Goal: Task Accomplishment & Management: Manage account settings

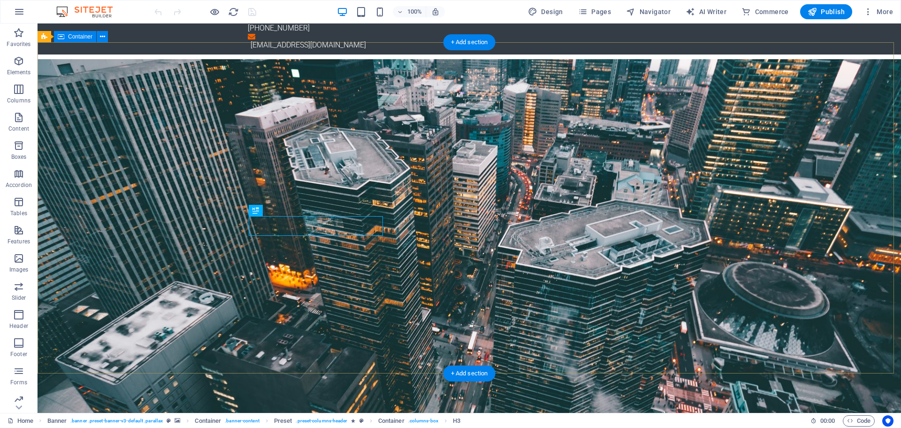
scroll to position [47, 0]
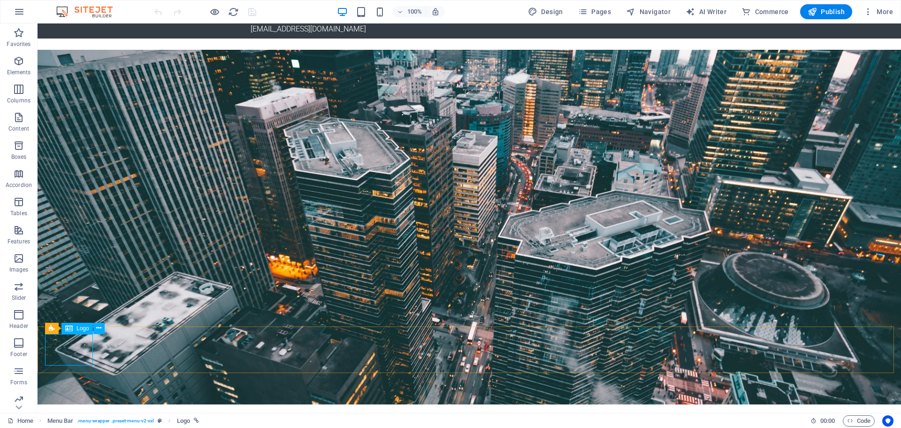
click at [75, 327] on div "Logo" at bounding box center [77, 328] width 31 height 11
select select "px"
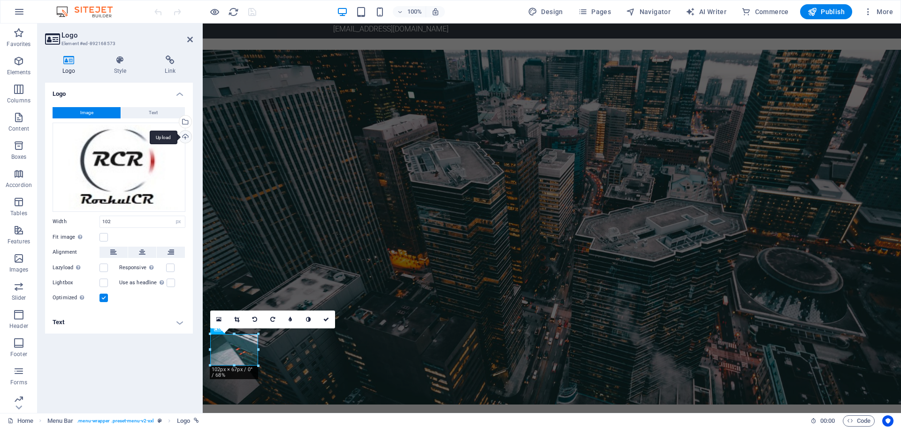
click at [185, 137] on div "Upload" at bounding box center [184, 138] width 14 height 14
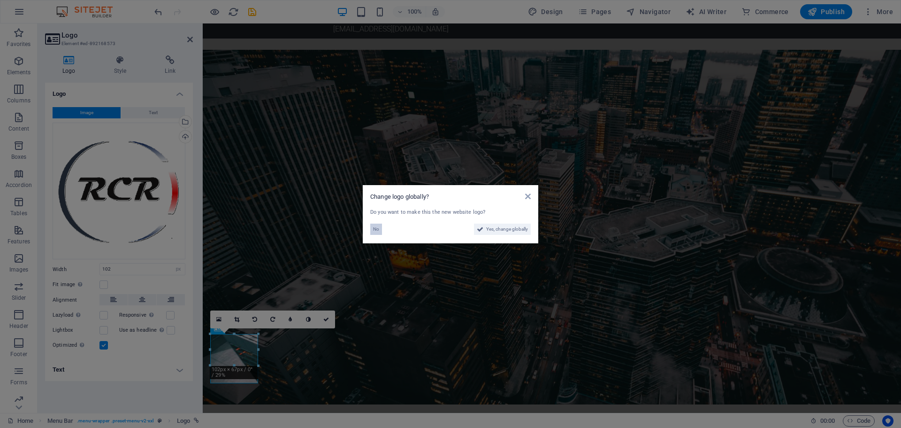
click at [375, 230] on span "No" at bounding box center [376, 228] width 6 height 11
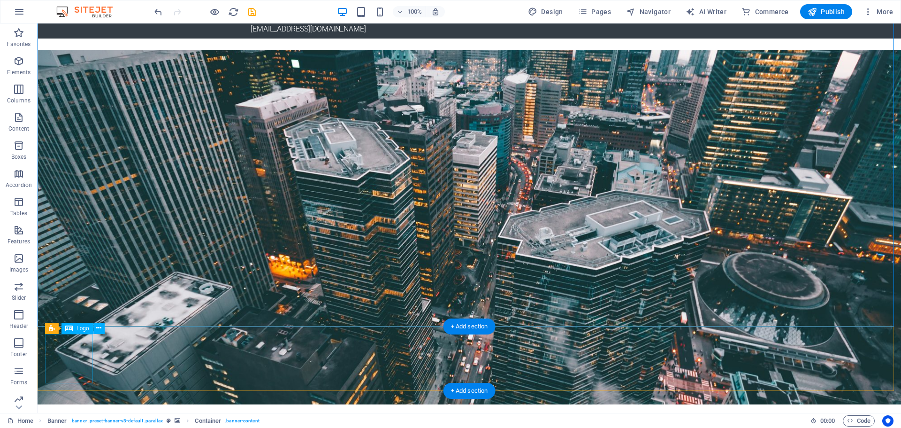
select select "px"
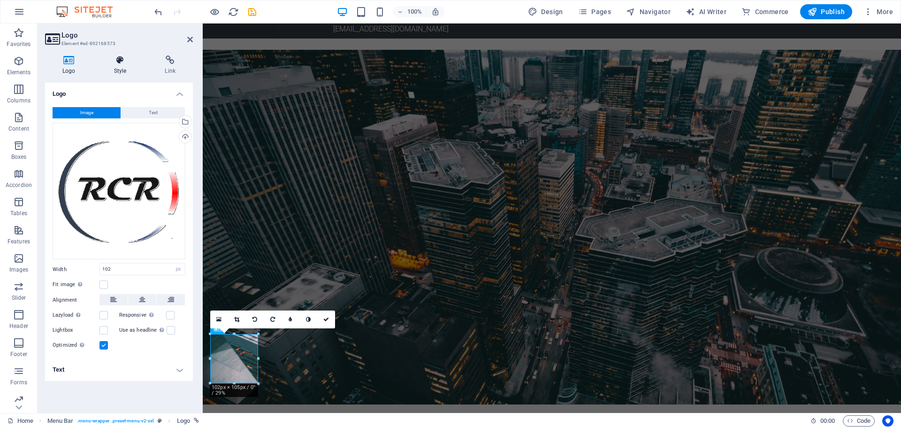
click at [120, 69] on h4 "Style" at bounding box center [122, 65] width 51 height 20
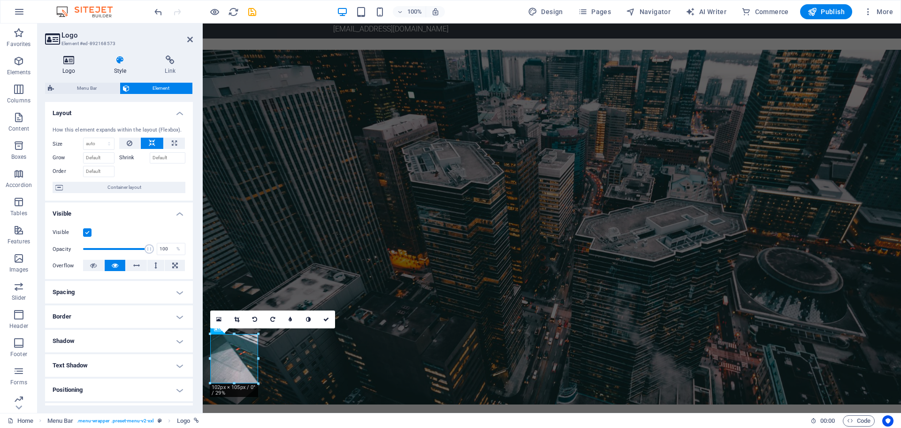
click at [70, 61] on icon at bounding box center [69, 59] width 48 height 9
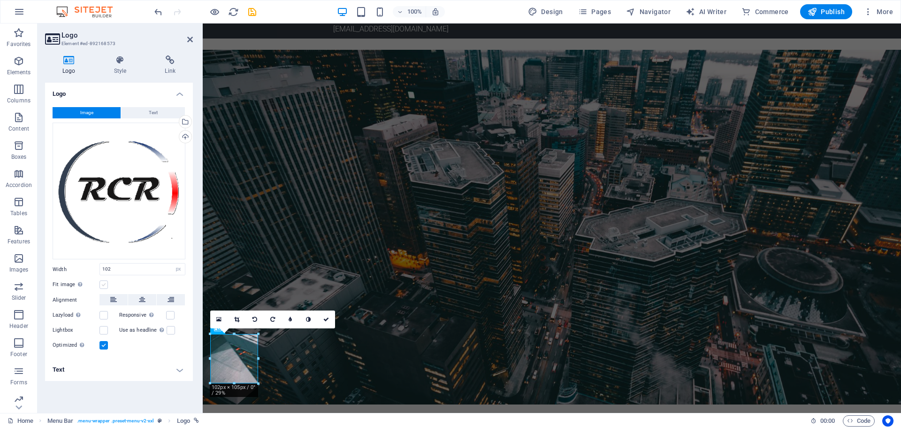
click at [105, 287] on label at bounding box center [104, 284] width 8 height 8
click at [0, 0] on input "Fit image Automatically fit image to a fixed width and height" at bounding box center [0, 0] width 0 height 0
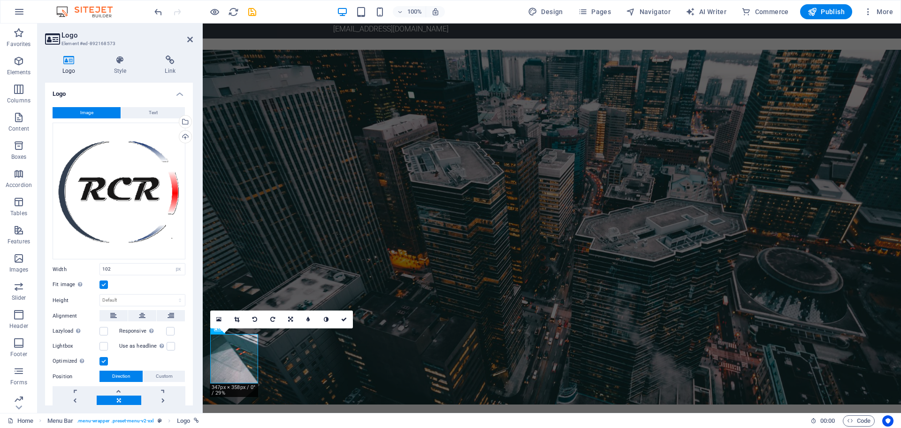
click at [105, 287] on div "Fit image Automatically fit image to a fixed width and height" at bounding box center [119, 284] width 133 height 11
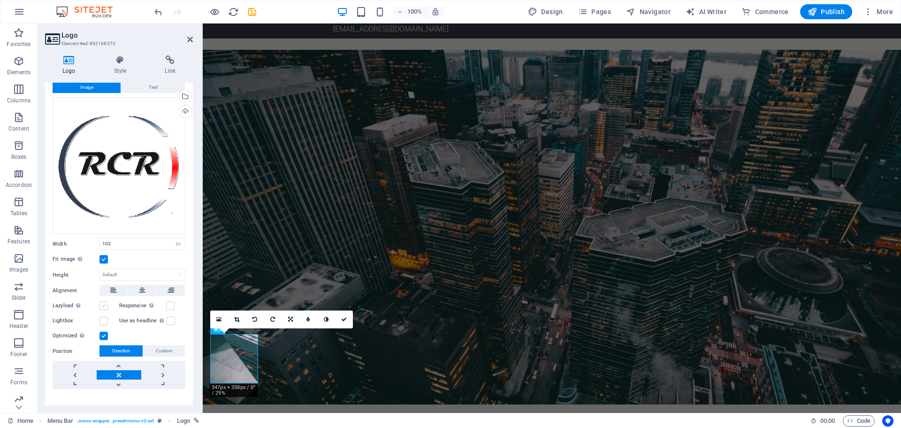
scroll to position [37, 0]
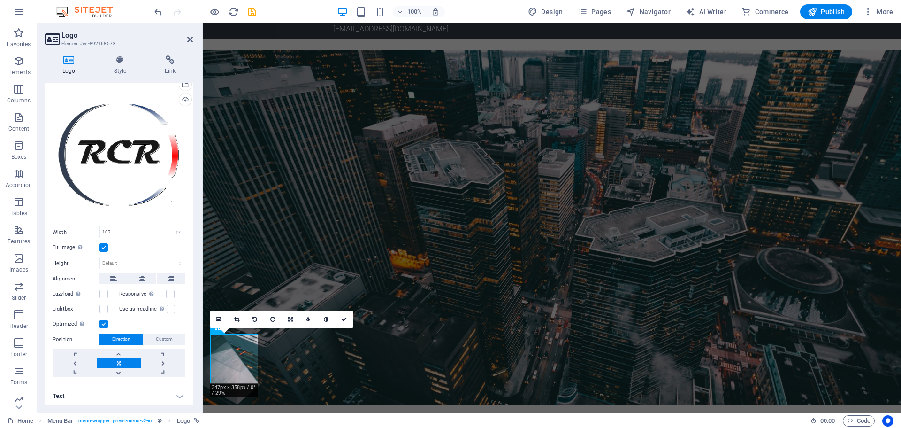
click at [101, 243] on label at bounding box center [104, 247] width 8 height 8
click at [0, 0] on input "Fit image Automatically fit image to a fixed width and height" at bounding box center [0, 0] width 0 height 0
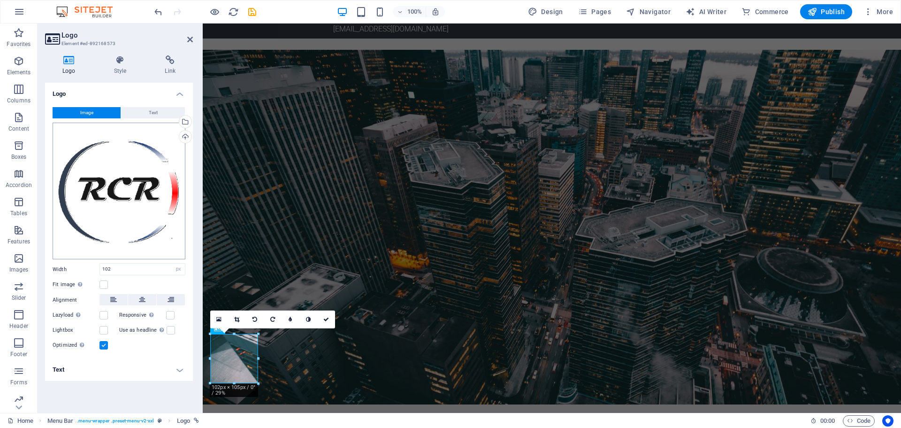
scroll to position [0, 0]
click at [180, 372] on h4 "Text" at bounding box center [119, 369] width 148 height 23
click at [160, 10] on icon "undo" at bounding box center [158, 12] width 11 height 11
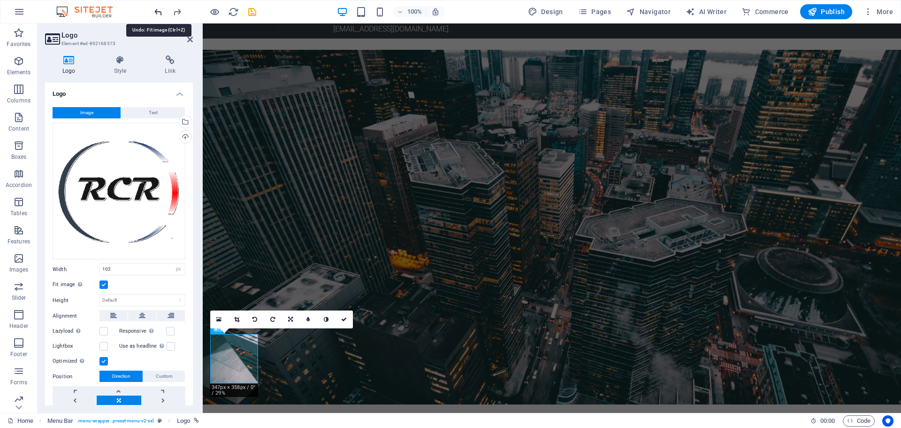
click at [160, 10] on icon "undo" at bounding box center [158, 12] width 11 height 11
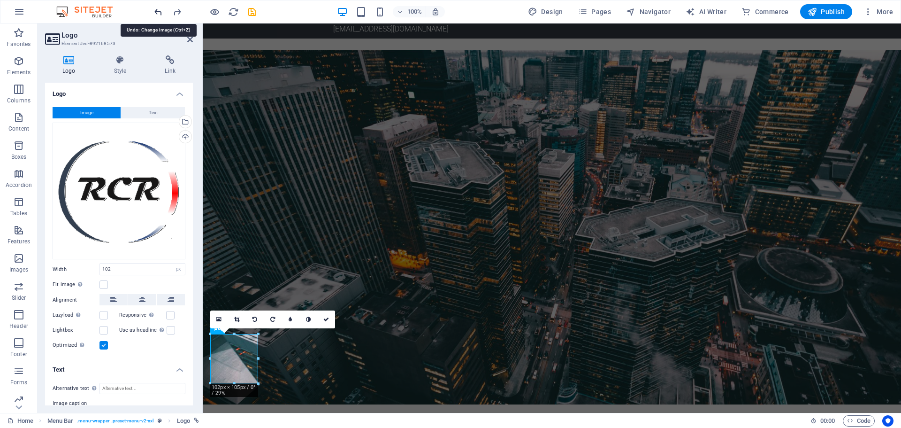
click at [160, 10] on icon "undo" at bounding box center [158, 12] width 11 height 11
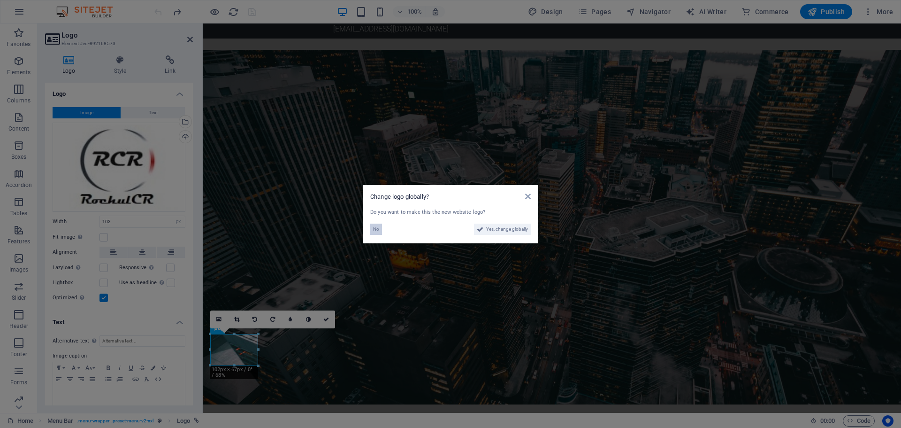
click at [376, 231] on span "No" at bounding box center [376, 228] width 6 height 11
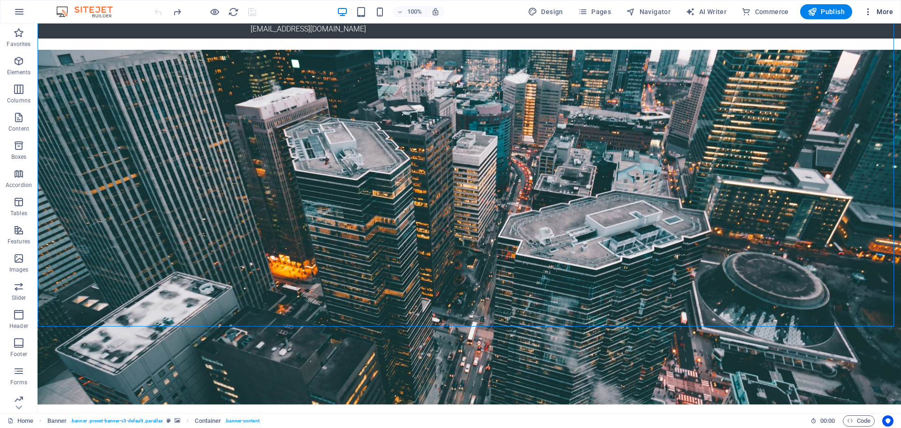
click at [885, 18] on button "More" at bounding box center [878, 11] width 37 height 15
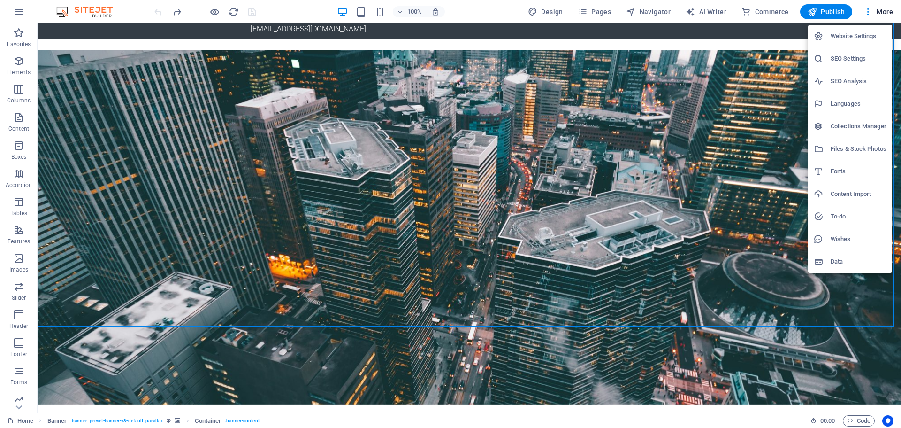
drag, startPoint x: 74, startPoint y: 407, endPoint x: 46, endPoint y: 395, distance: 30.3
click at [73, 407] on div at bounding box center [450, 214] width 901 height 428
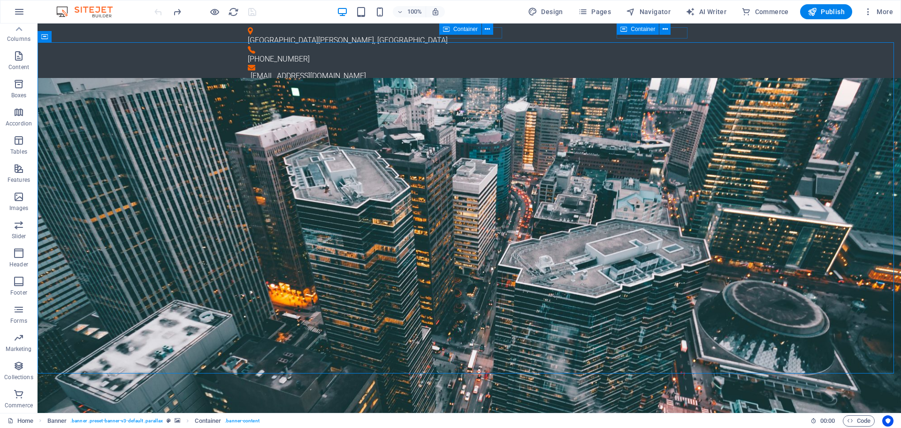
click at [89, 12] on img at bounding box center [89, 11] width 70 height 11
